Goal: Task Accomplishment & Management: Use online tool/utility

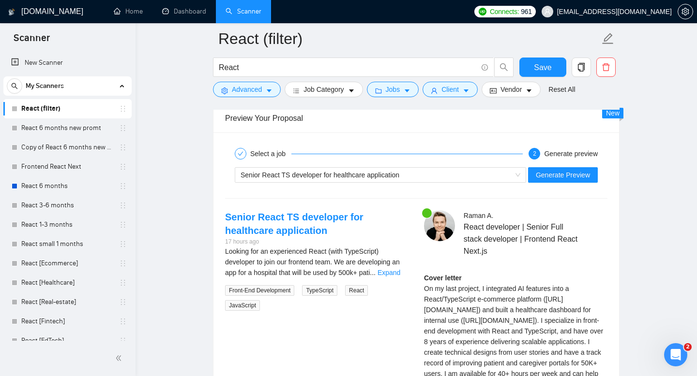
scroll to position [1860, 0]
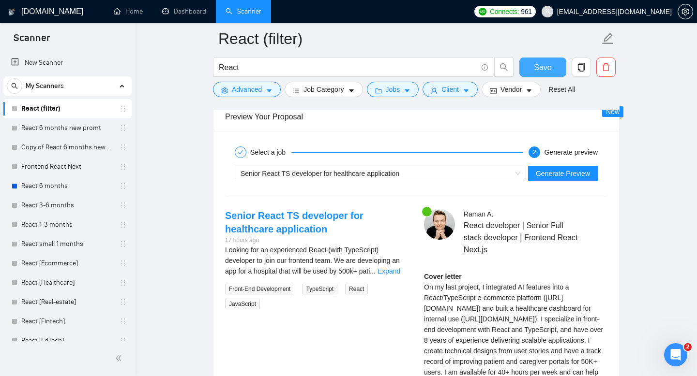
click at [538, 64] on span "Save" at bounding box center [542, 67] width 17 height 12
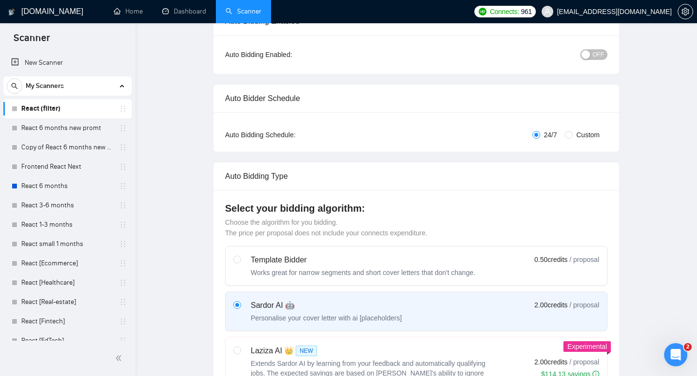
scroll to position [0, 0]
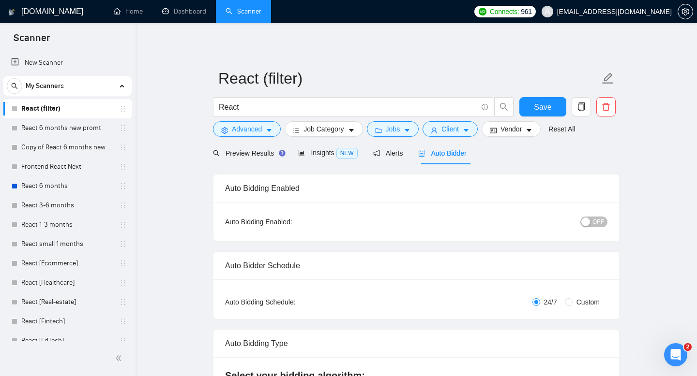
click at [595, 224] on span "OFF" at bounding box center [598, 222] width 12 height 11
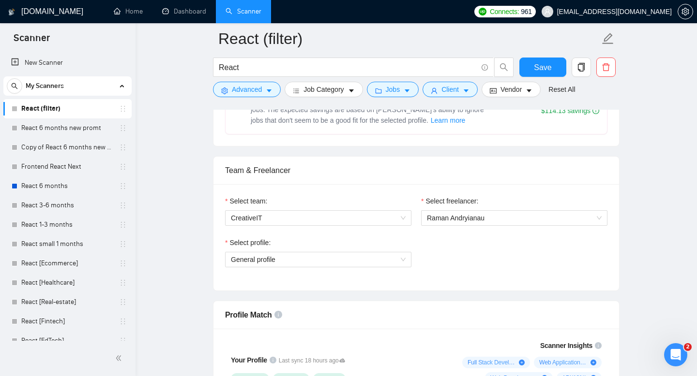
scroll to position [470, 0]
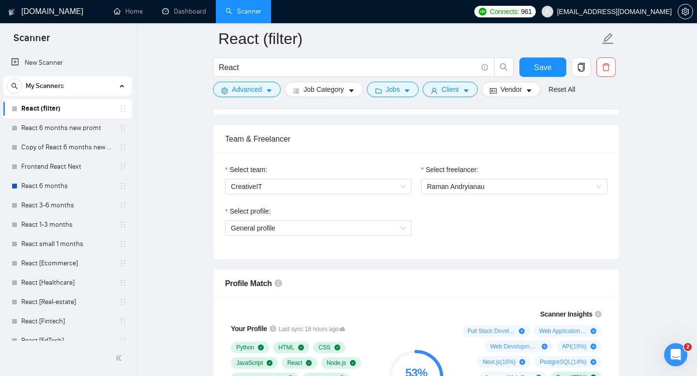
click at [79, 106] on link "React (filter)" at bounding box center [67, 108] width 92 height 19
click at [59, 107] on link "React (filter)" at bounding box center [67, 108] width 92 height 19
click at [94, 109] on link "React (filter)" at bounding box center [67, 108] width 92 height 19
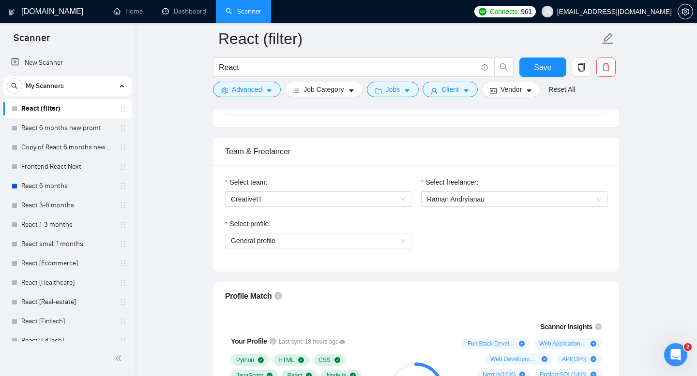
scroll to position [457, 0]
click at [34, 188] on link "React 6 months" at bounding box center [67, 186] width 92 height 19
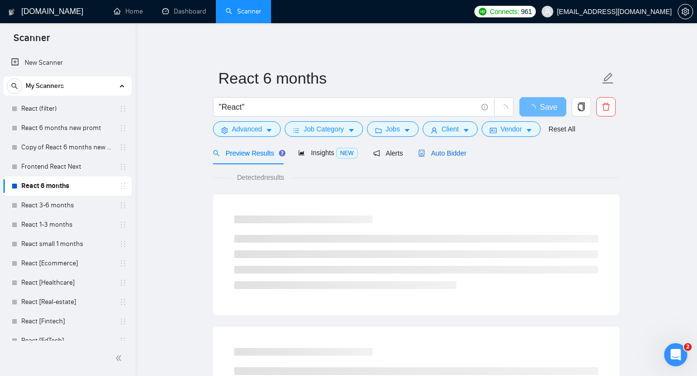
click at [440, 157] on span "Auto Bidder" at bounding box center [442, 154] width 48 height 8
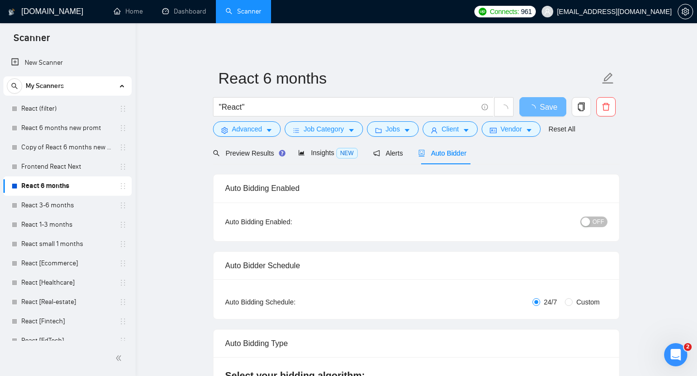
checkbox input "true"
click at [80, 109] on link "React (filter)" at bounding box center [67, 108] width 92 height 19
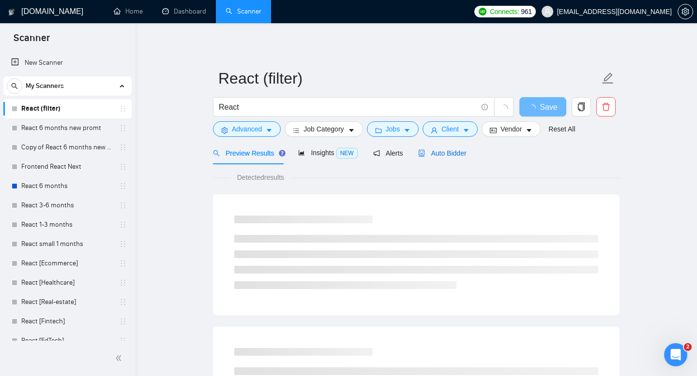
click at [449, 152] on span "Auto Bidder" at bounding box center [442, 154] width 48 height 8
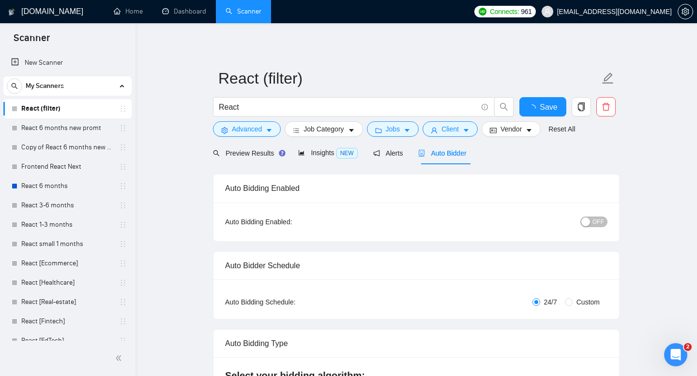
click at [602, 218] on span "OFF" at bounding box center [598, 222] width 12 height 11
click at [548, 107] on span "Save" at bounding box center [542, 107] width 17 height 12
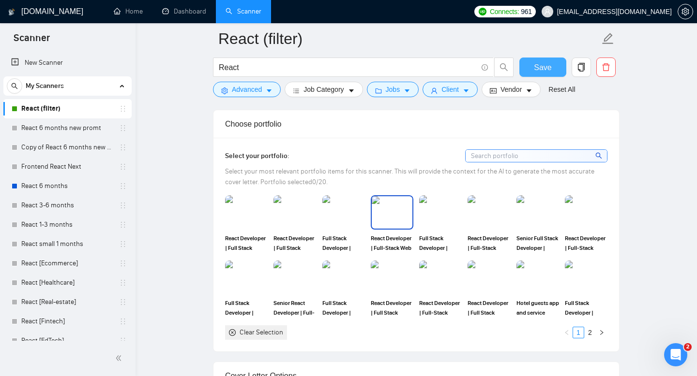
scroll to position [835, 0]
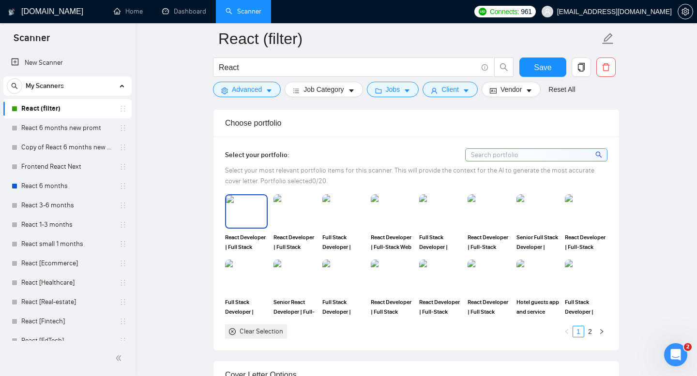
click at [250, 221] on img at bounding box center [246, 211] width 41 height 32
click at [391, 214] on img at bounding box center [392, 211] width 41 height 32
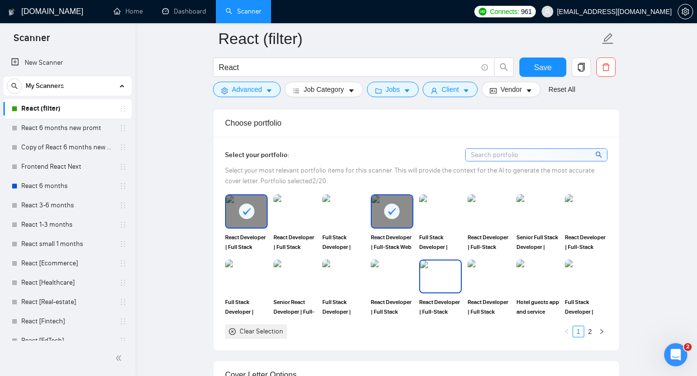
scroll to position [846, 0]
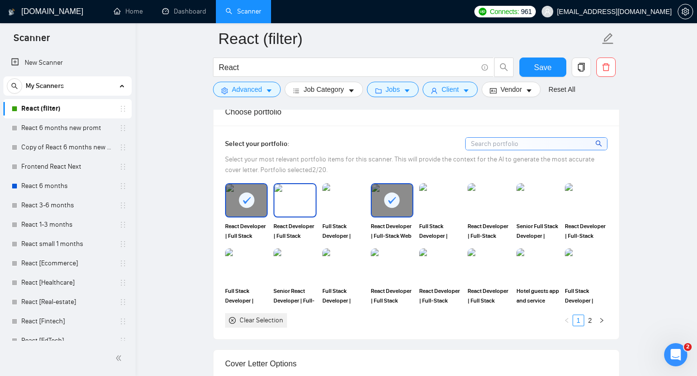
click at [302, 207] on img at bounding box center [294, 200] width 41 height 32
click at [588, 321] on link "2" at bounding box center [589, 320] width 11 height 11
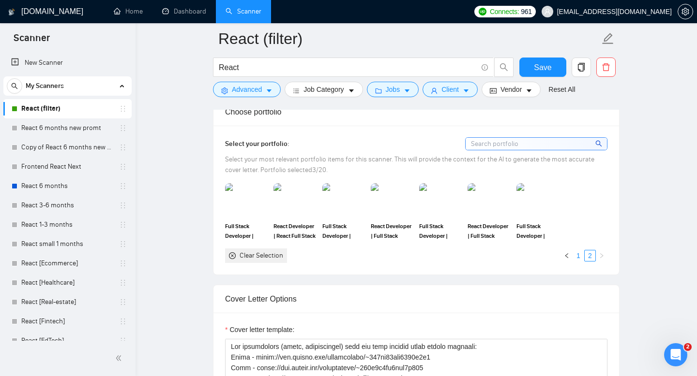
click at [577, 254] on link "1" at bounding box center [578, 256] width 11 height 11
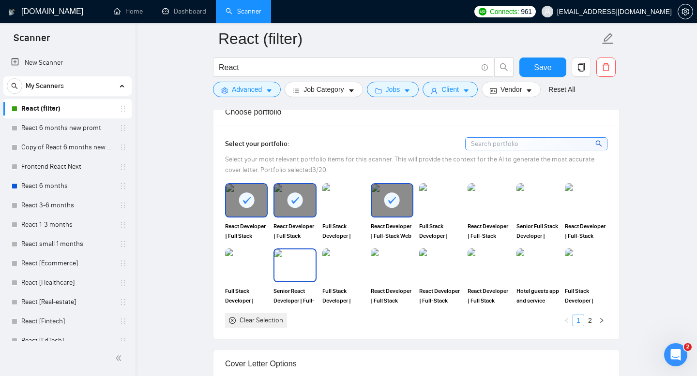
click at [293, 277] on img at bounding box center [294, 266] width 41 height 32
click at [577, 212] on img at bounding box center [586, 200] width 41 height 32
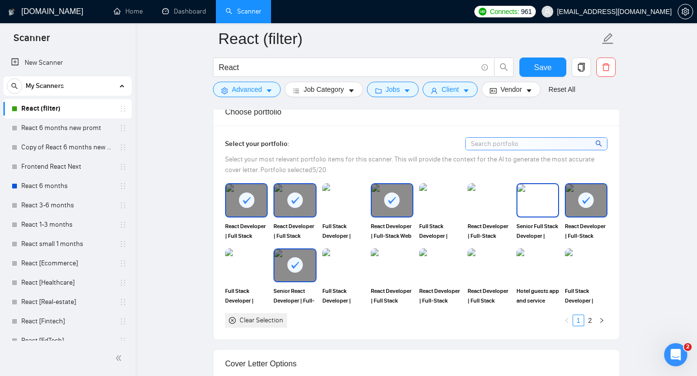
click at [545, 210] on img at bounding box center [537, 200] width 41 height 32
click at [480, 207] on img at bounding box center [488, 200] width 41 height 32
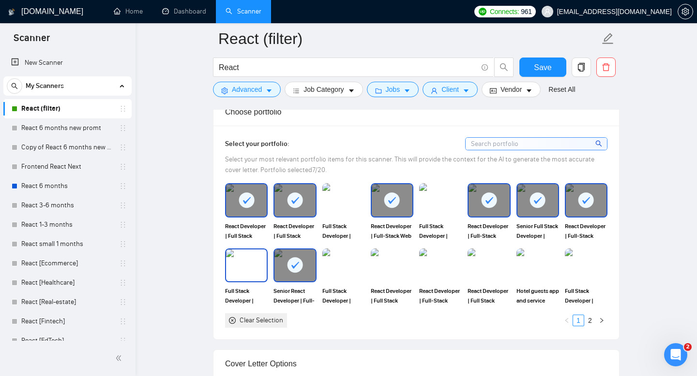
click at [237, 277] on img at bounding box center [246, 266] width 41 height 32
click at [351, 267] on img at bounding box center [343, 266] width 41 height 32
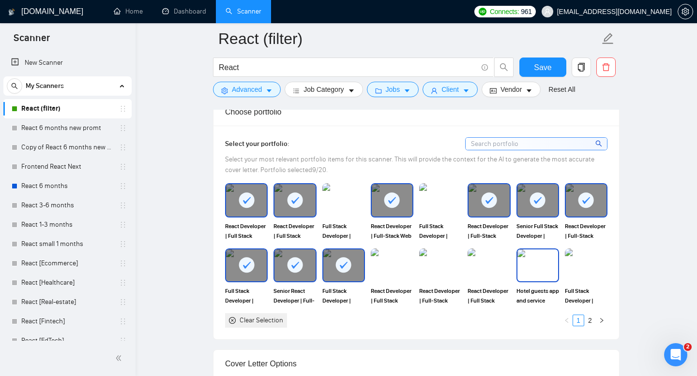
click at [533, 268] on img at bounding box center [537, 266] width 41 height 32
click at [585, 265] on img at bounding box center [586, 266] width 41 height 32
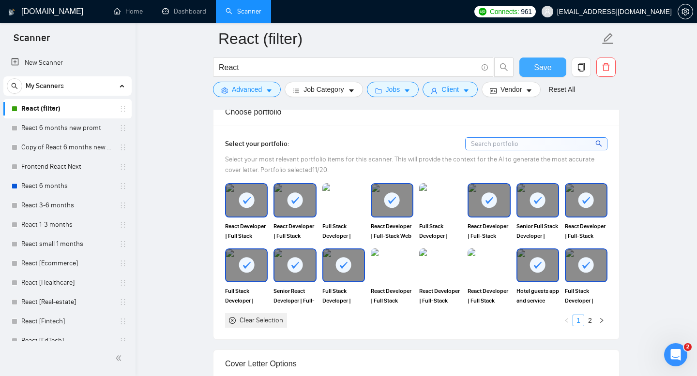
click at [536, 62] on span "Save" at bounding box center [542, 67] width 17 height 12
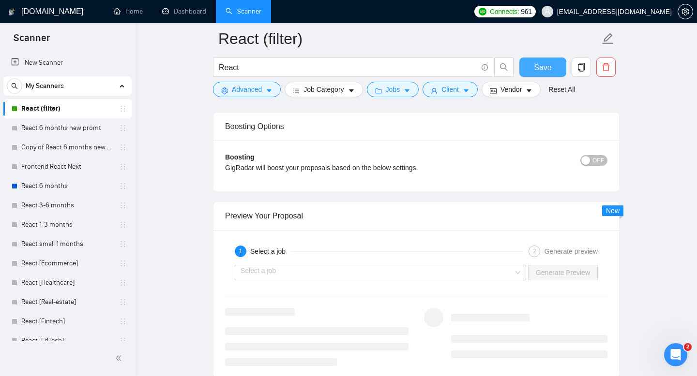
scroll to position [1795, 0]
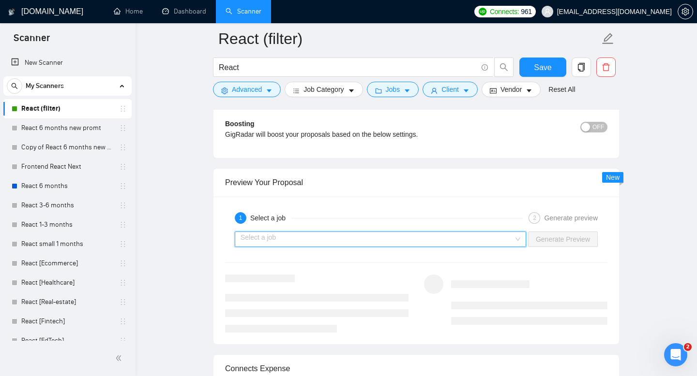
click at [446, 243] on input "search" at bounding box center [376, 239] width 273 height 15
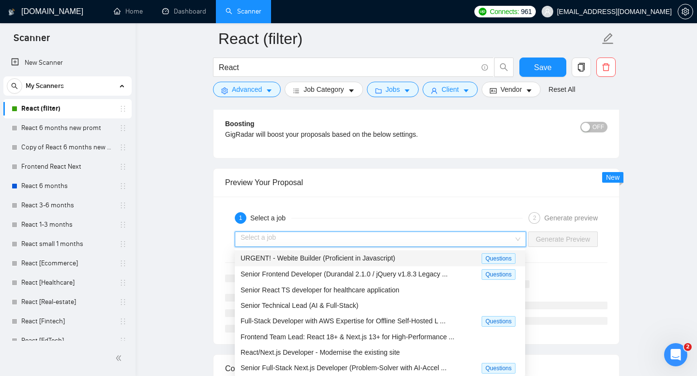
click at [395, 255] on span "URGENT! - Webite Builder (Proficient in Javascript)" at bounding box center [317, 259] width 155 height 8
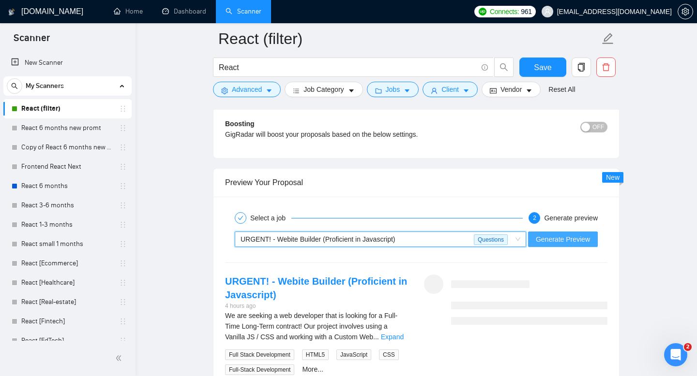
click at [559, 239] on span "Generate Preview" at bounding box center [563, 239] width 54 height 11
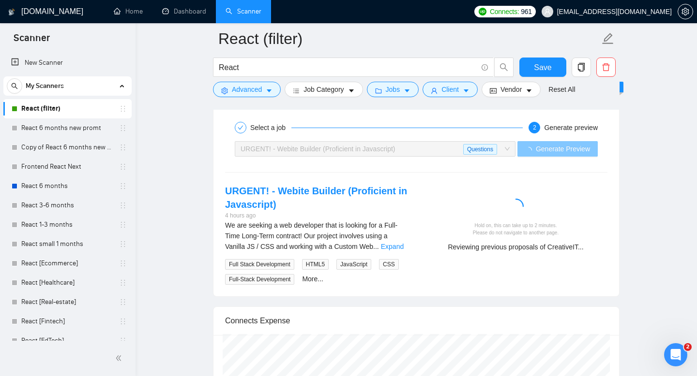
scroll to position [1886, 0]
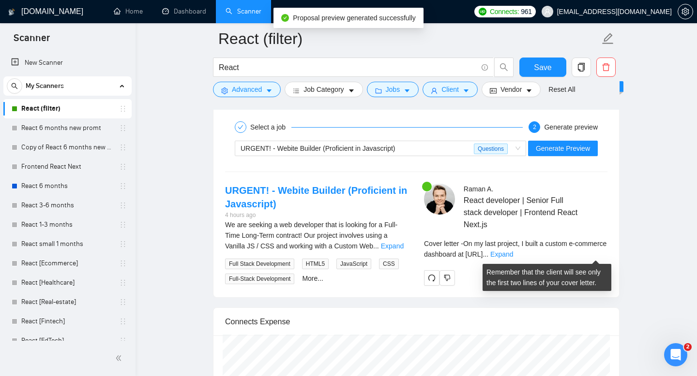
click at [513, 251] on link "Expand" at bounding box center [501, 255] width 23 height 8
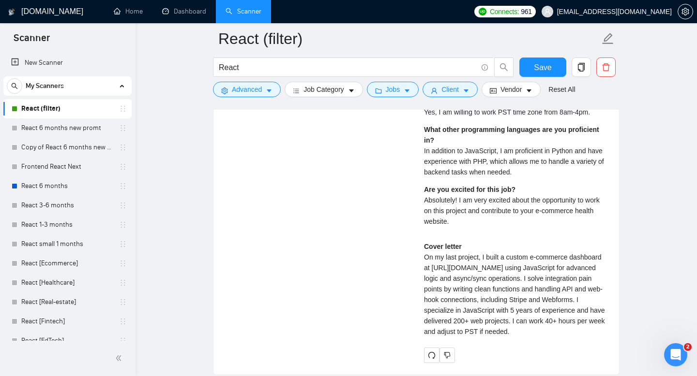
scroll to position [2157, 0]
